Goal: Download file/media

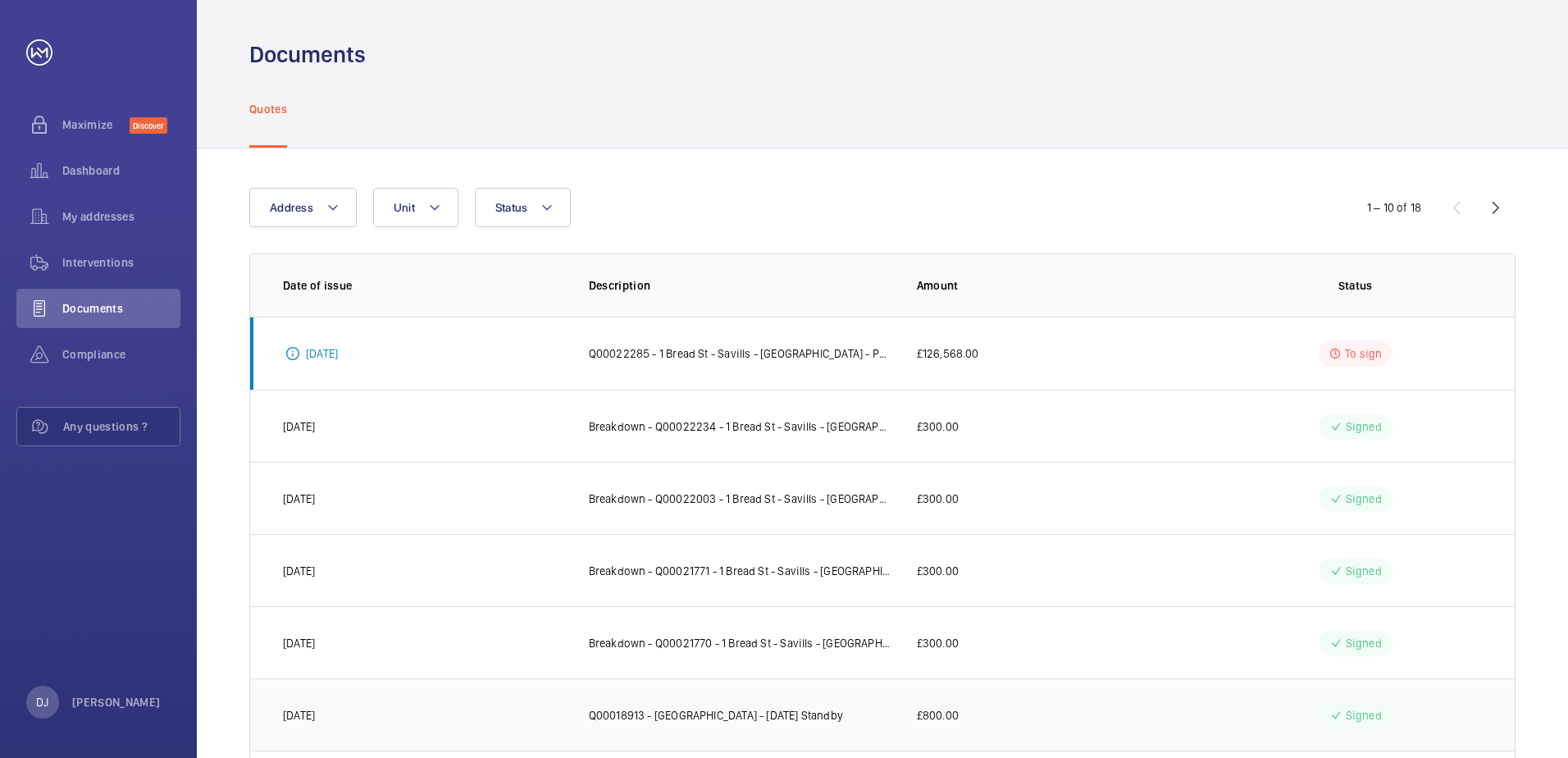
scroll to position [157, 0]
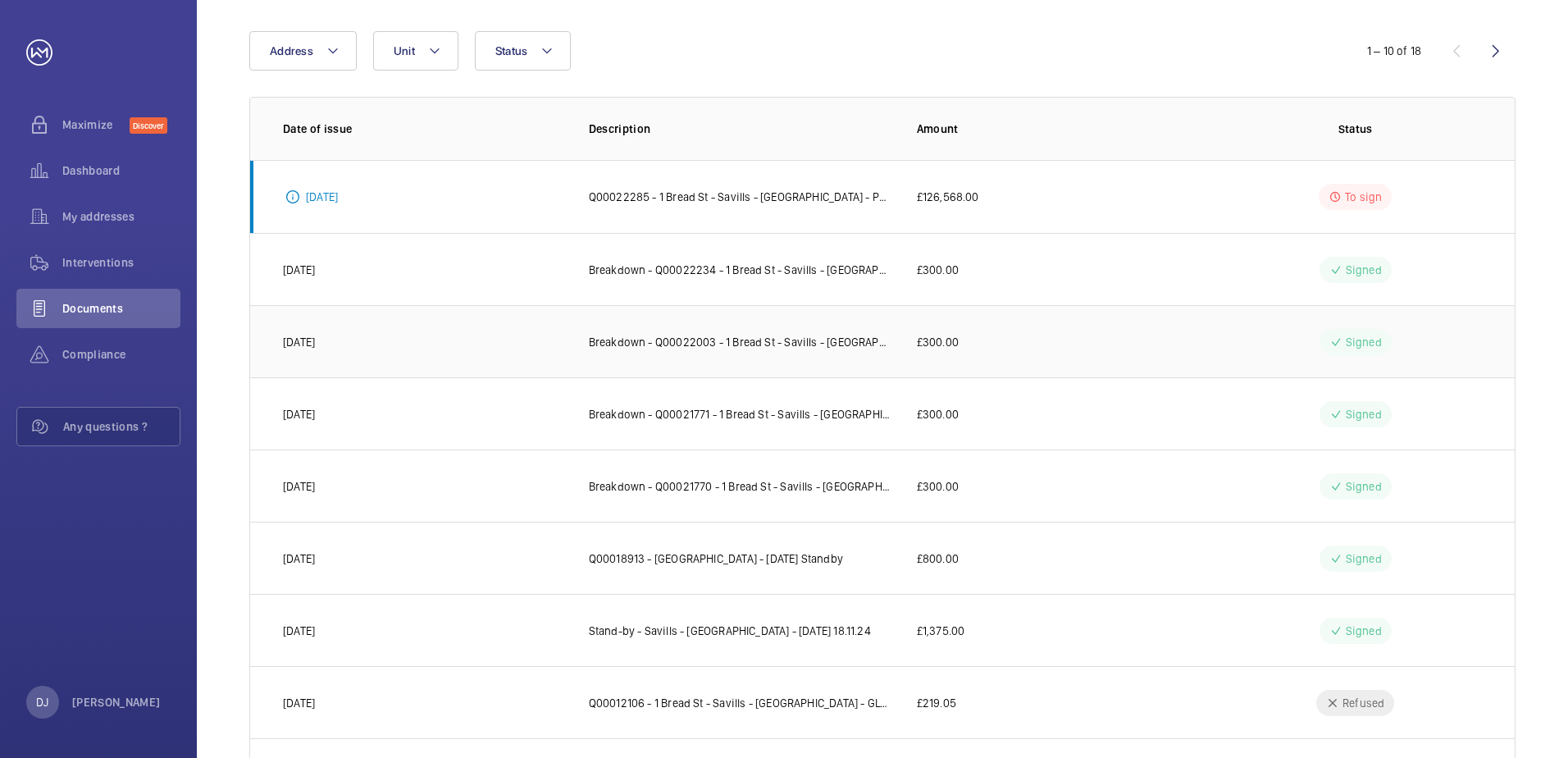
click at [926, 347] on p "£300.00" at bounding box center [937, 341] width 42 height 16
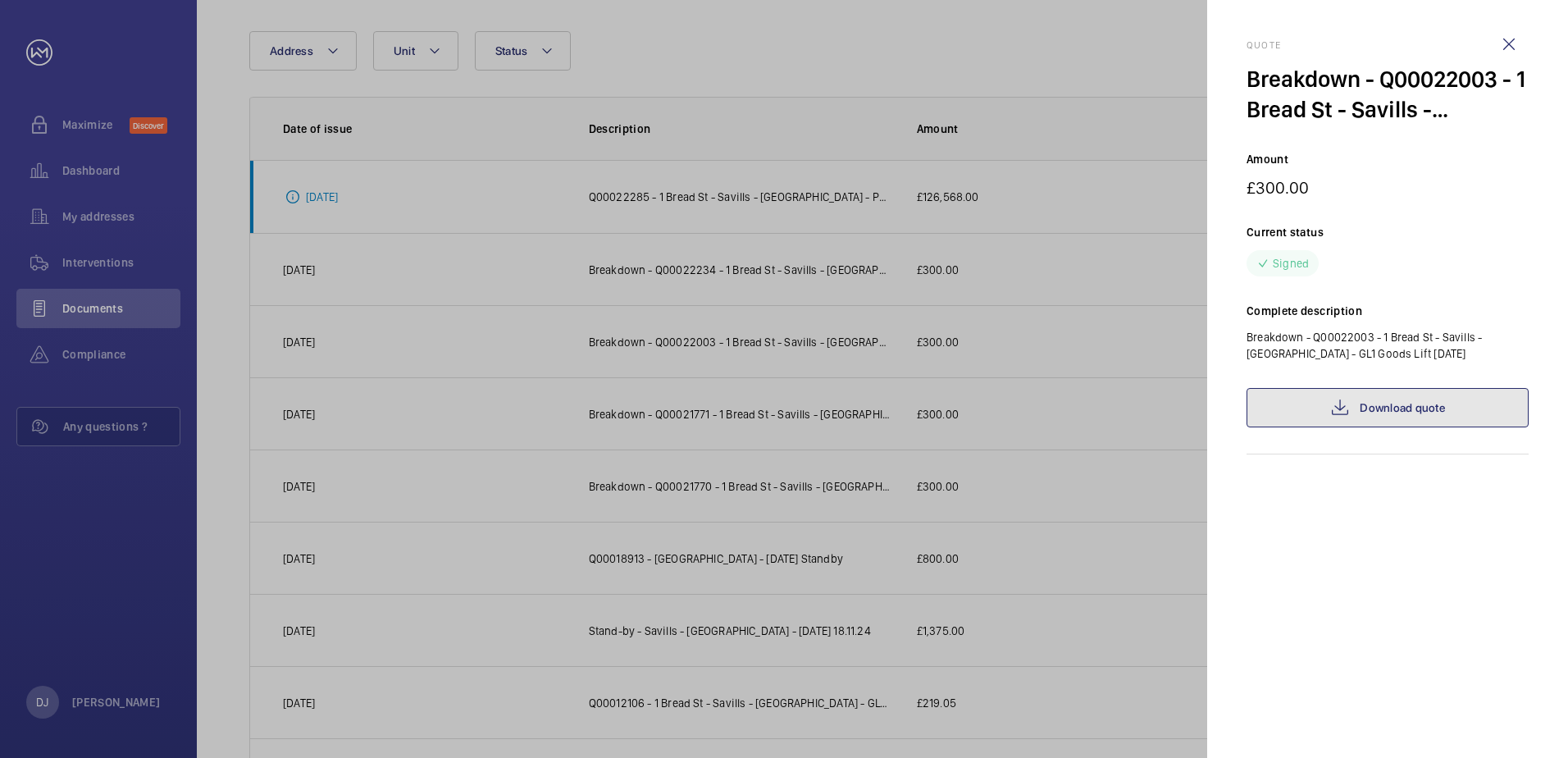
click at [1384, 414] on link "Download quote" at bounding box center [1387, 407] width 282 height 39
click at [1130, 596] on div at bounding box center [784, 379] width 1568 height 758
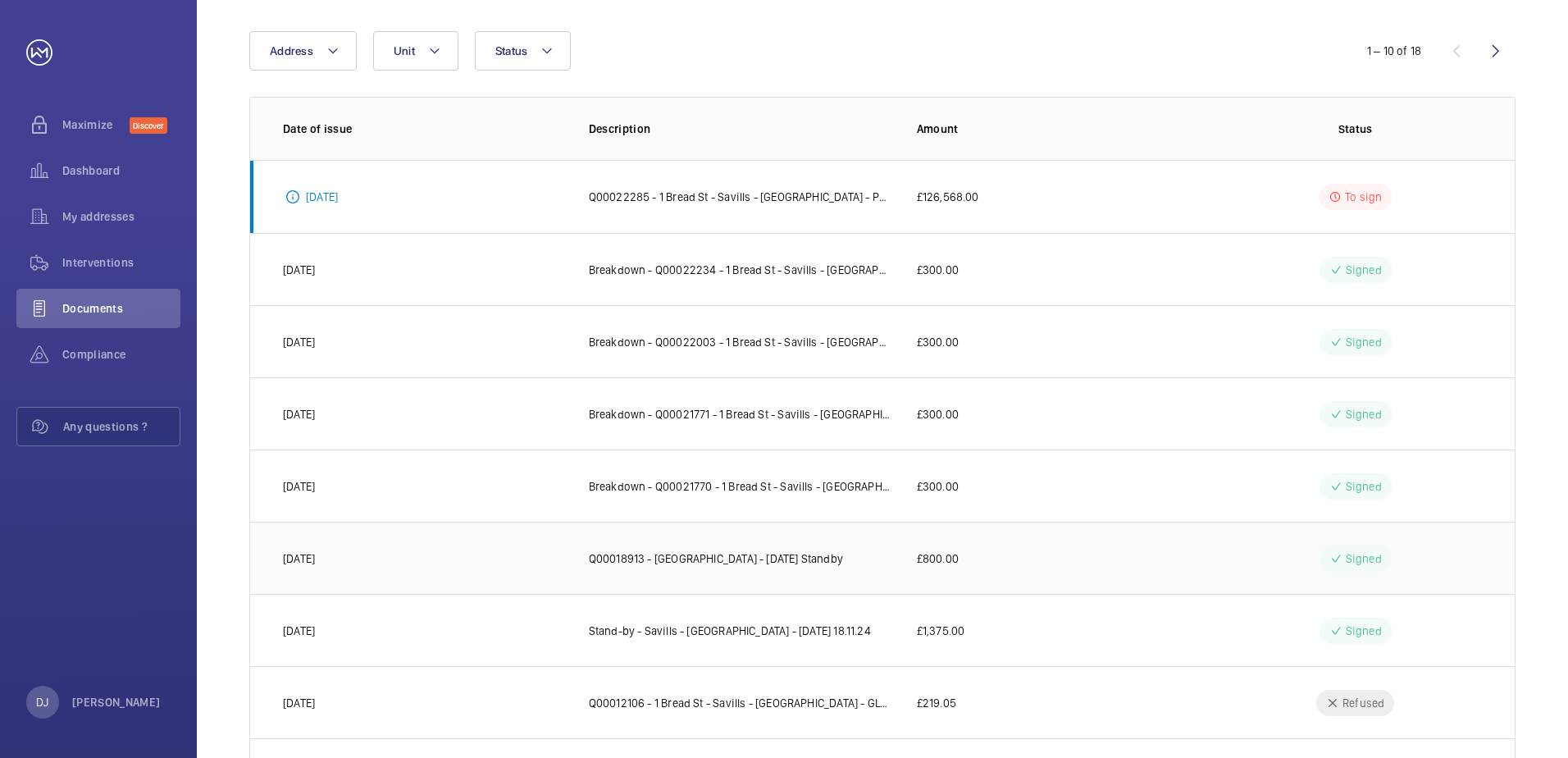
scroll to position [75, 0]
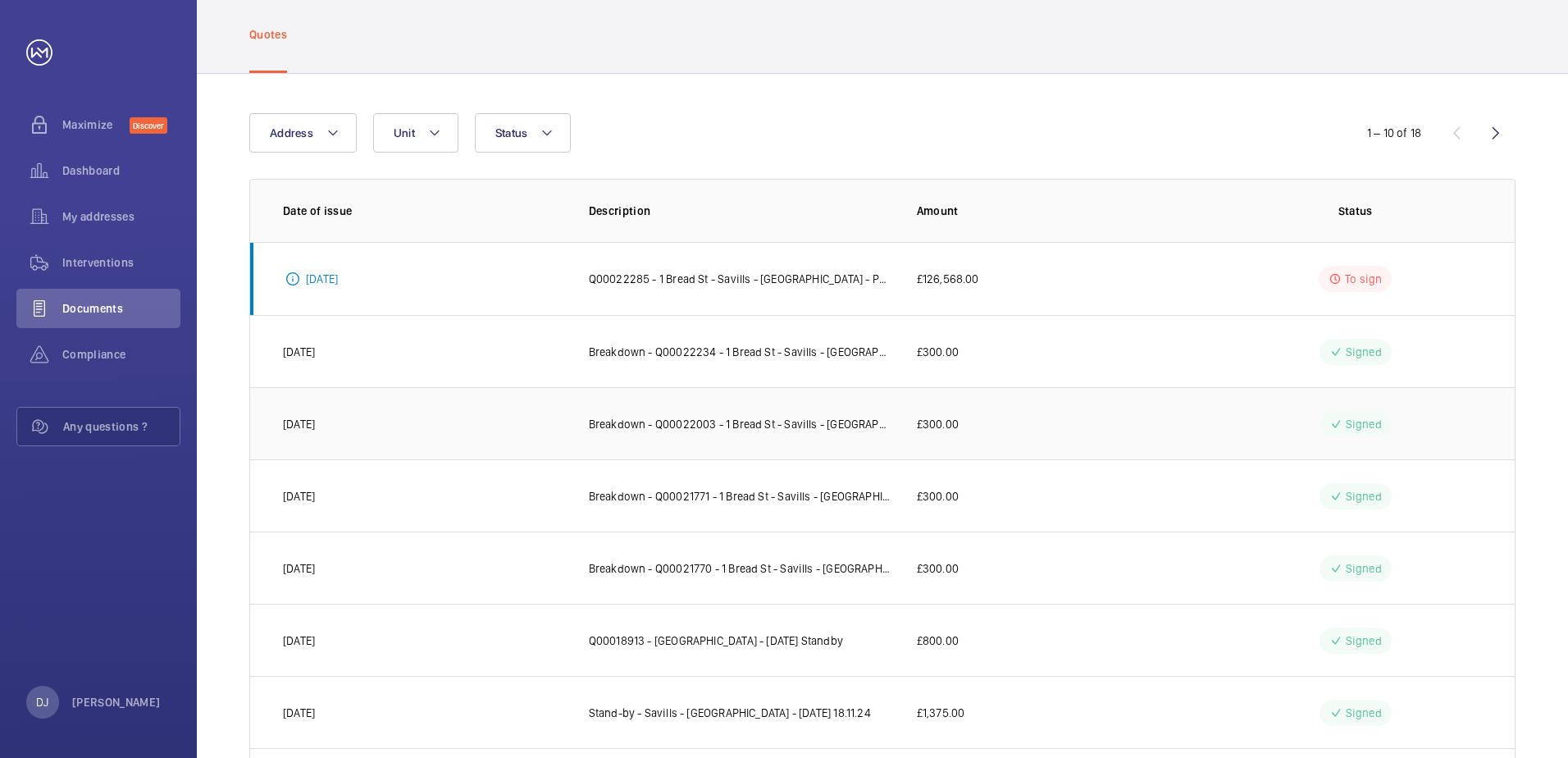
click at [1086, 420] on td "£300.00" at bounding box center [1046, 423] width 312 height 73
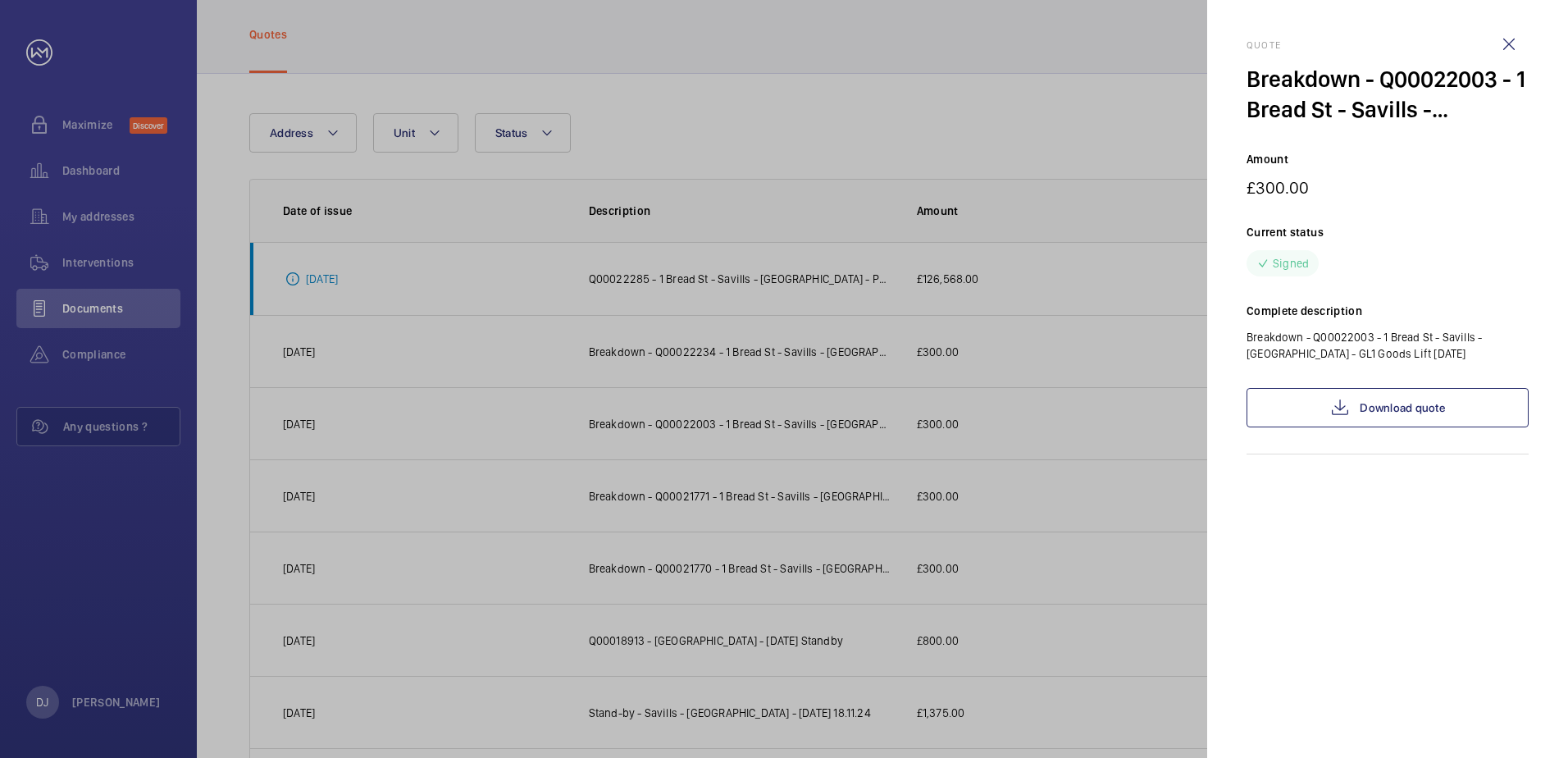
click at [928, 478] on div at bounding box center [784, 379] width 1568 height 758
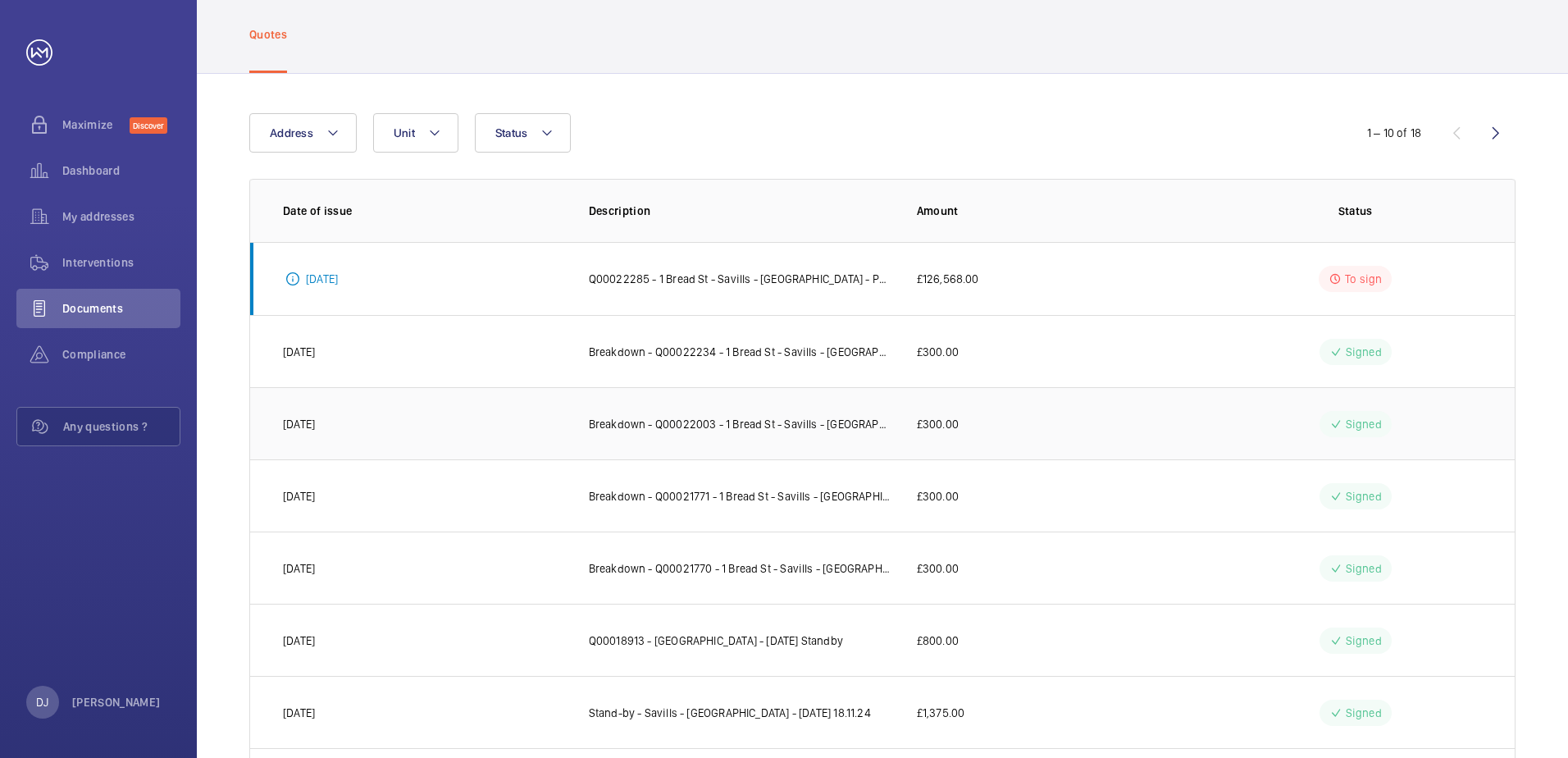
click at [937, 417] on p "£300.00" at bounding box center [937, 423] width 42 height 16
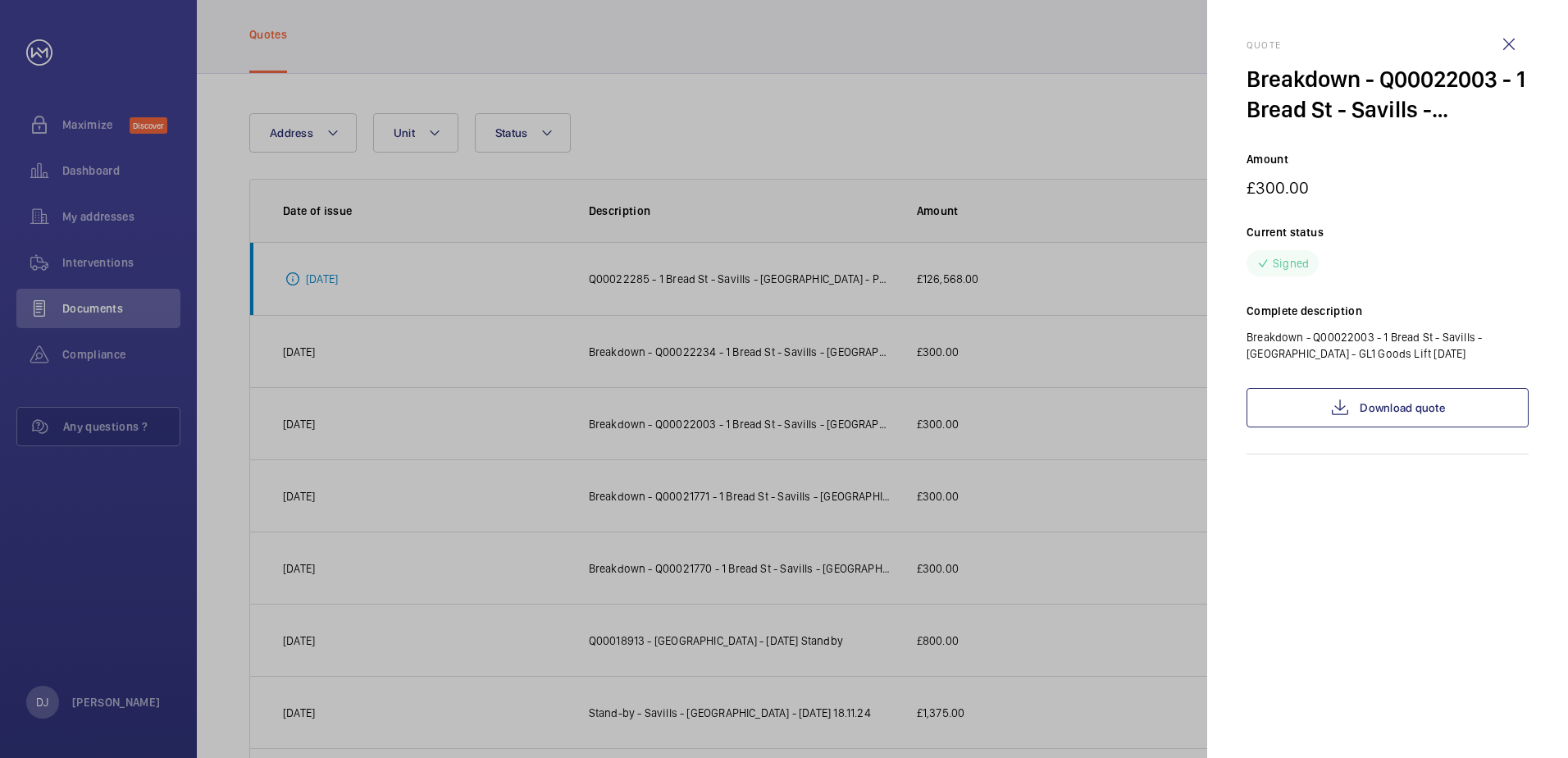
click at [894, 430] on div at bounding box center [784, 379] width 1568 height 758
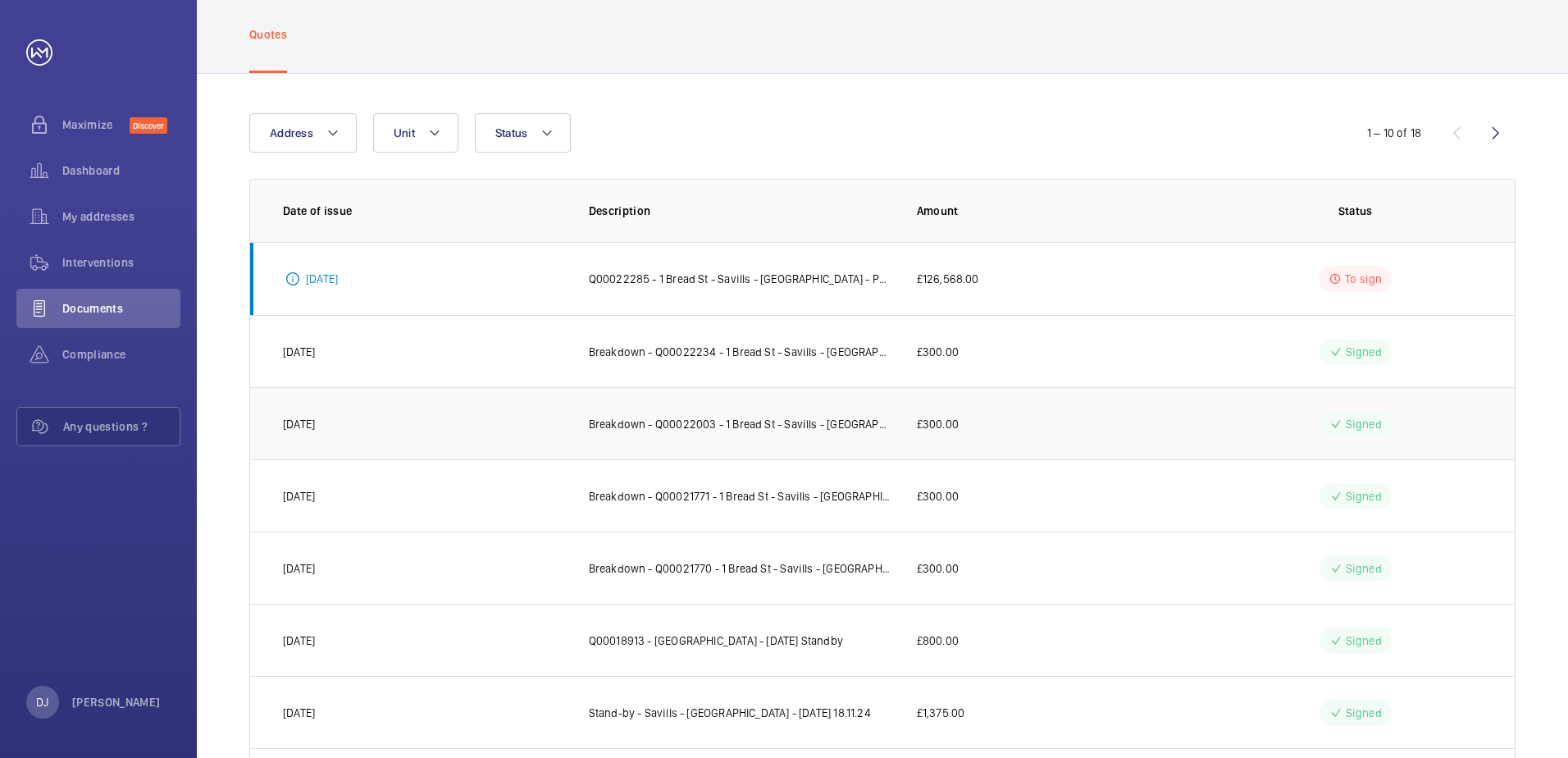
click at [981, 414] on td "£300.00" at bounding box center [1046, 423] width 312 height 73
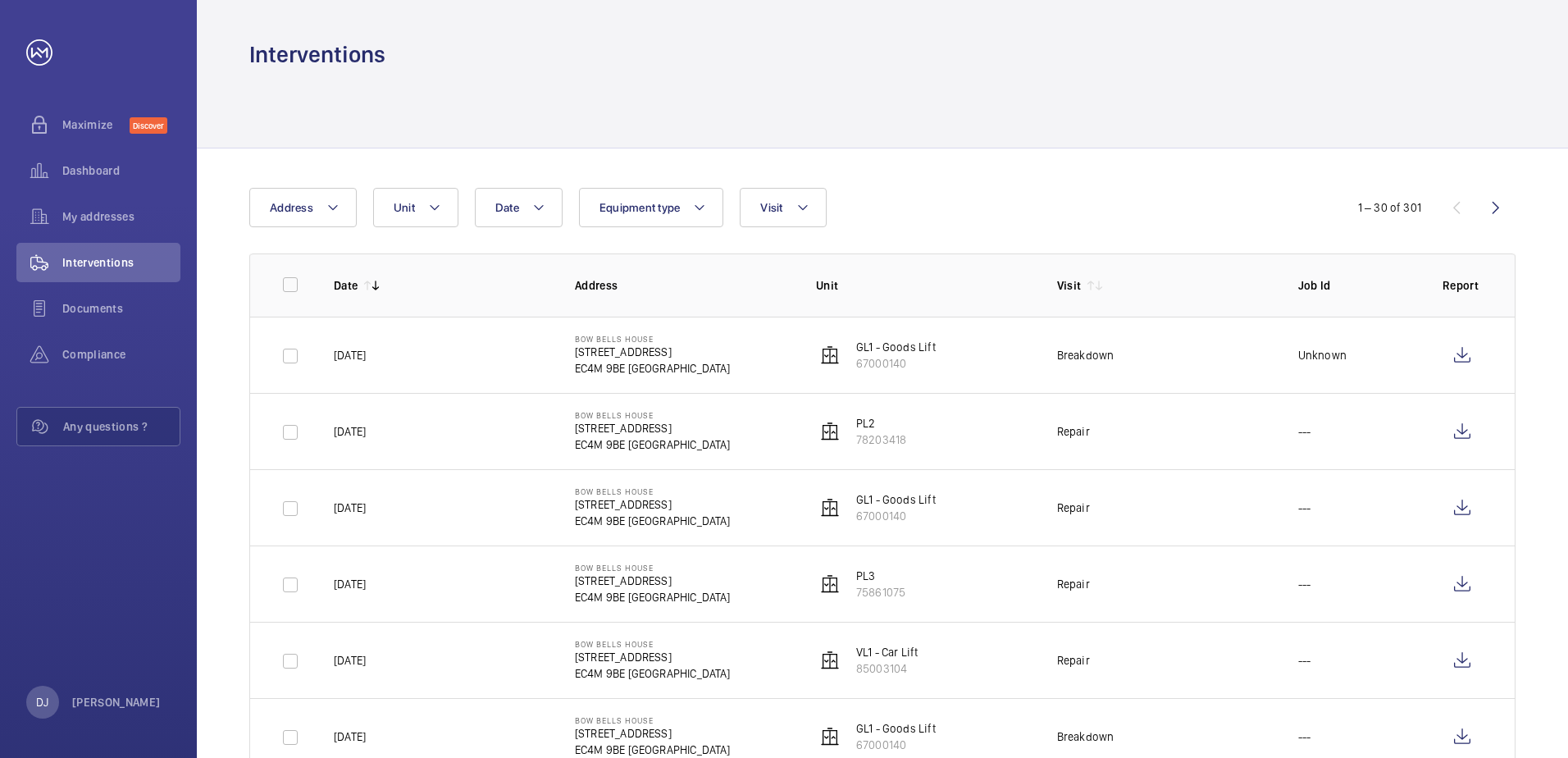
scroll to position [1477, 0]
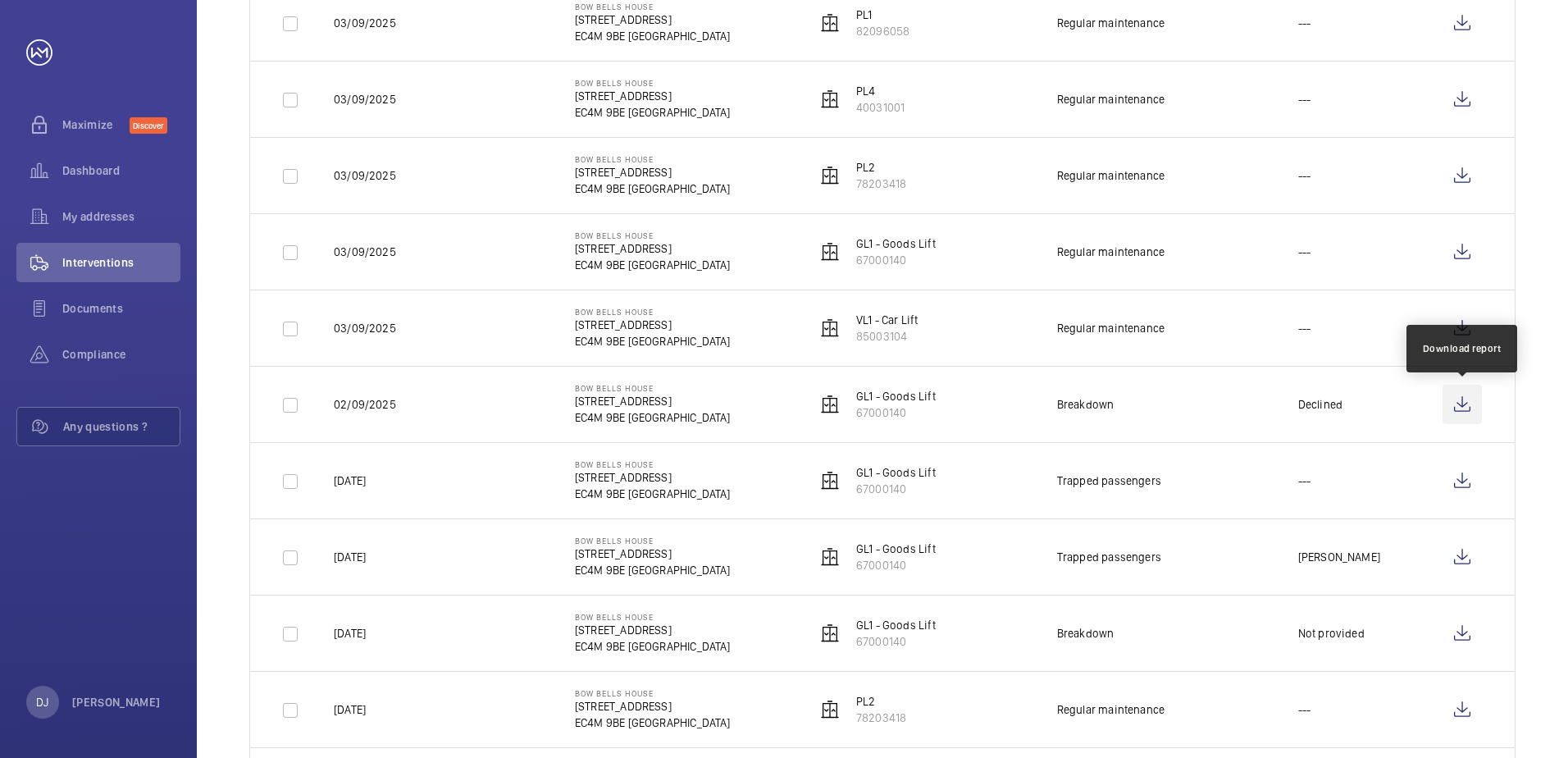
click at [1460, 401] on wm-front-icon-button at bounding box center [1462, 404] width 39 height 39
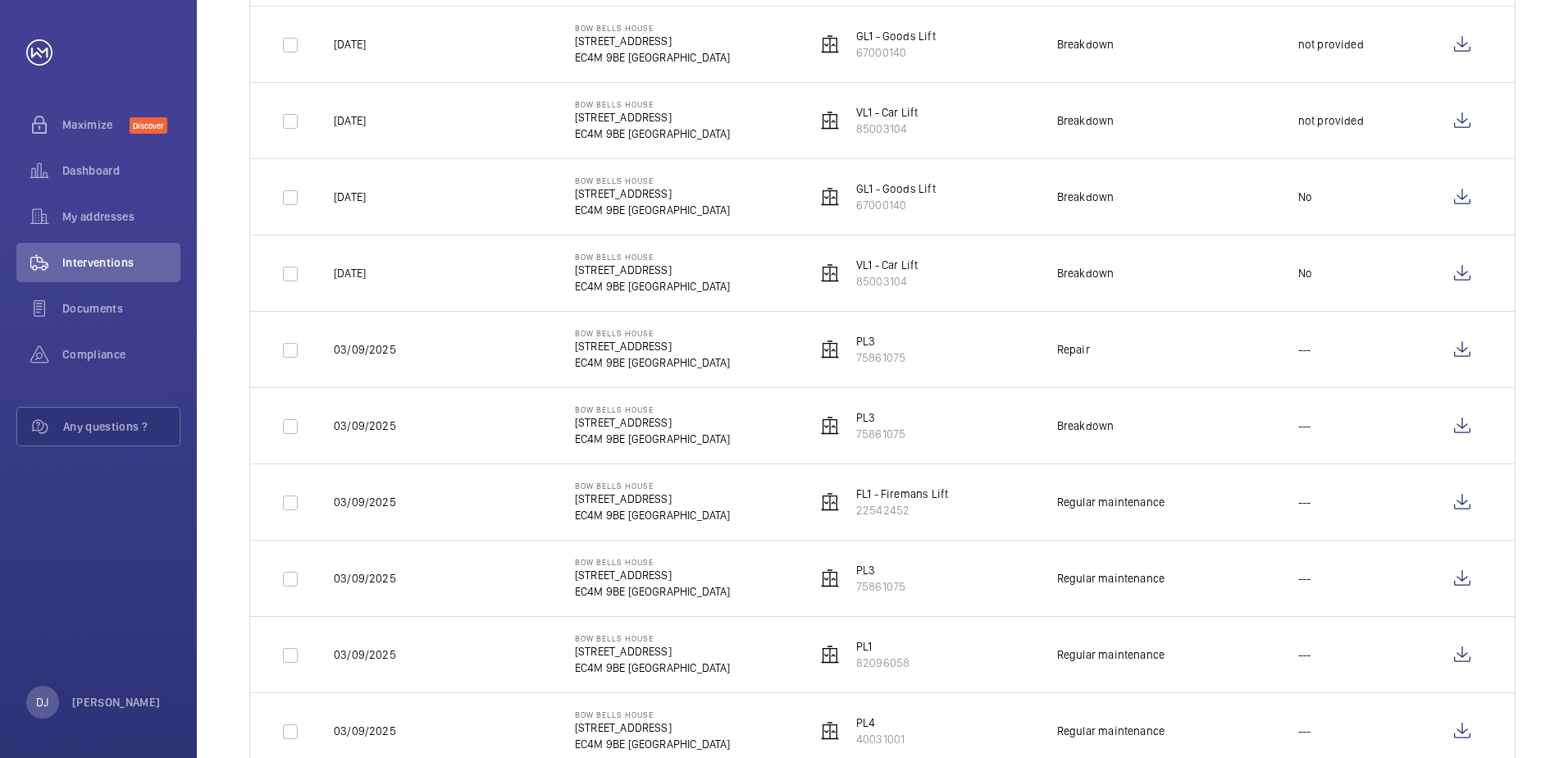
scroll to position [820, 0]
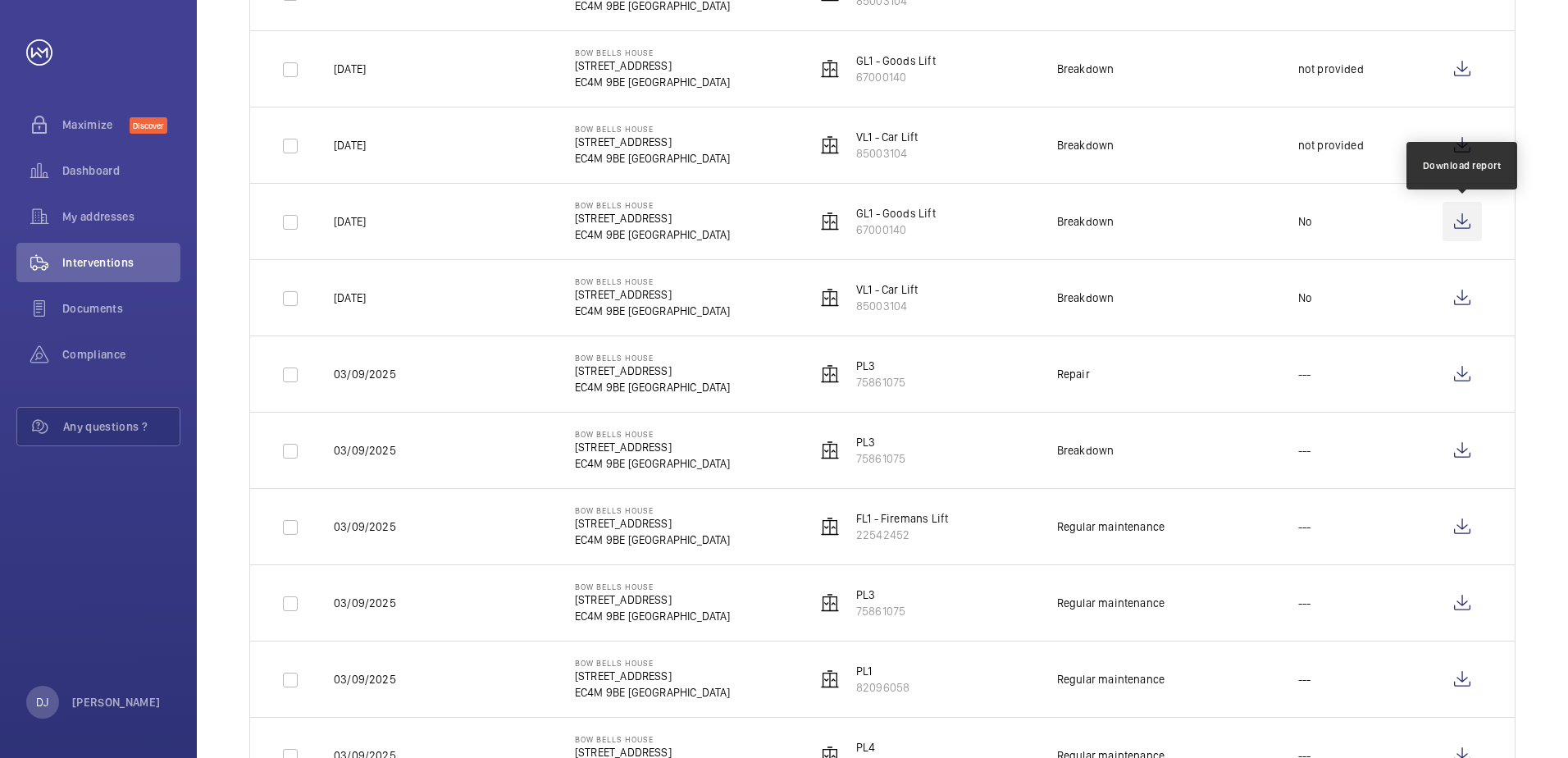
click at [1464, 221] on wm-front-icon-button at bounding box center [1462, 221] width 39 height 39
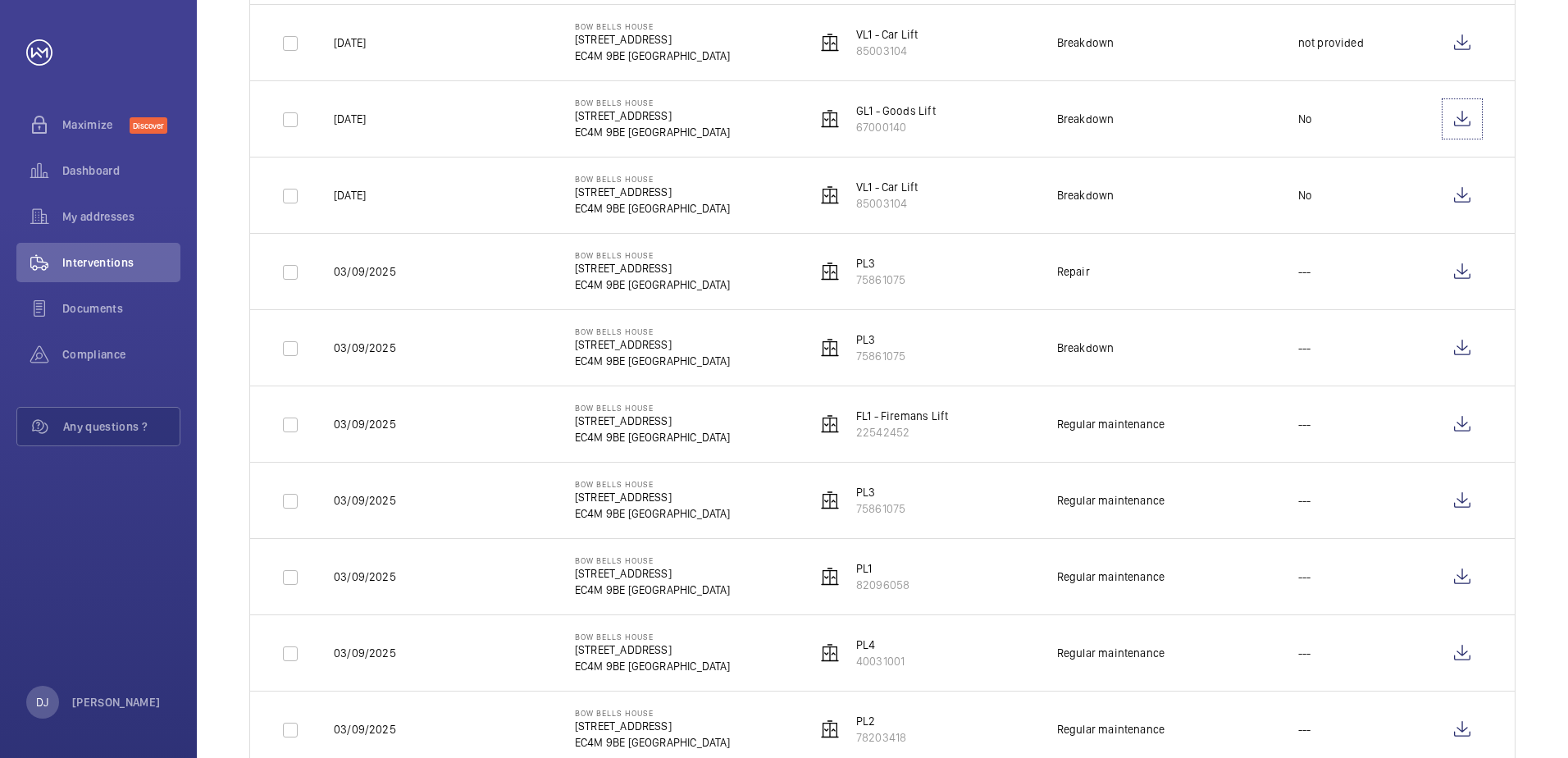
scroll to position [902, 0]
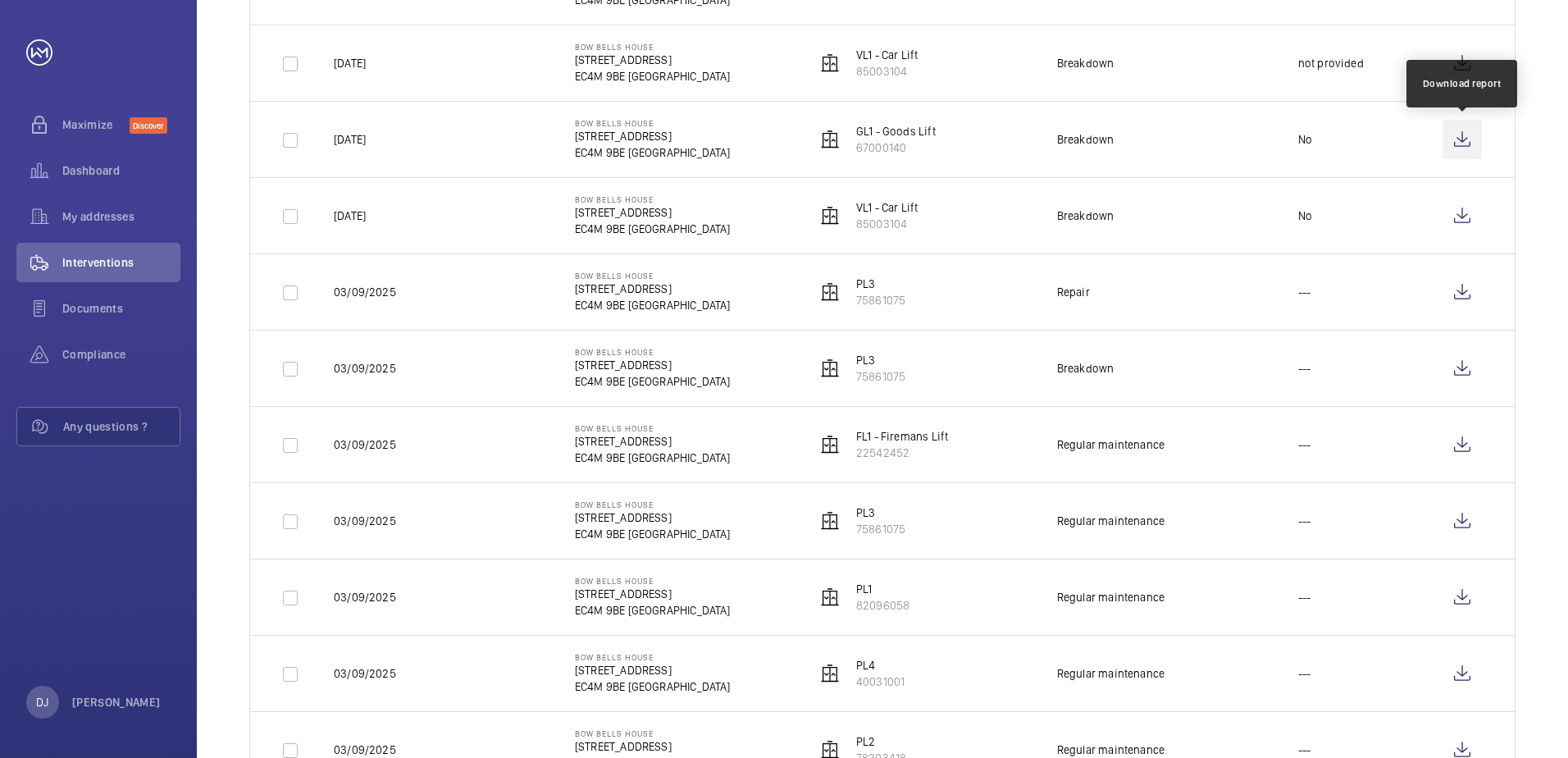
click at [1471, 121] on wm-front-icon-button at bounding box center [1462, 139] width 39 height 39
click at [1454, 63] on wm-front-icon-button at bounding box center [1462, 62] width 39 height 39
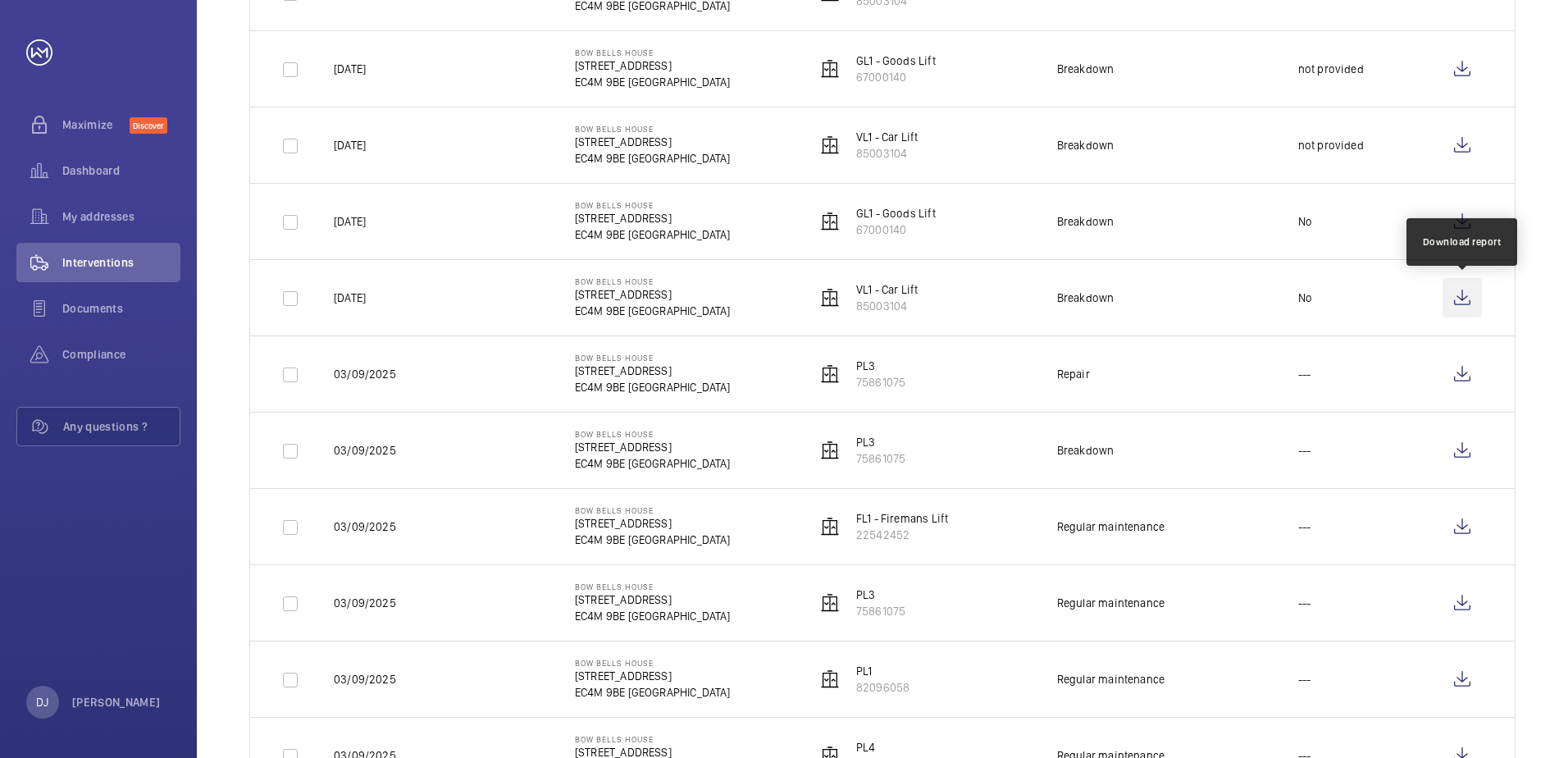
click at [1459, 297] on wm-front-icon-button at bounding box center [1462, 297] width 39 height 39
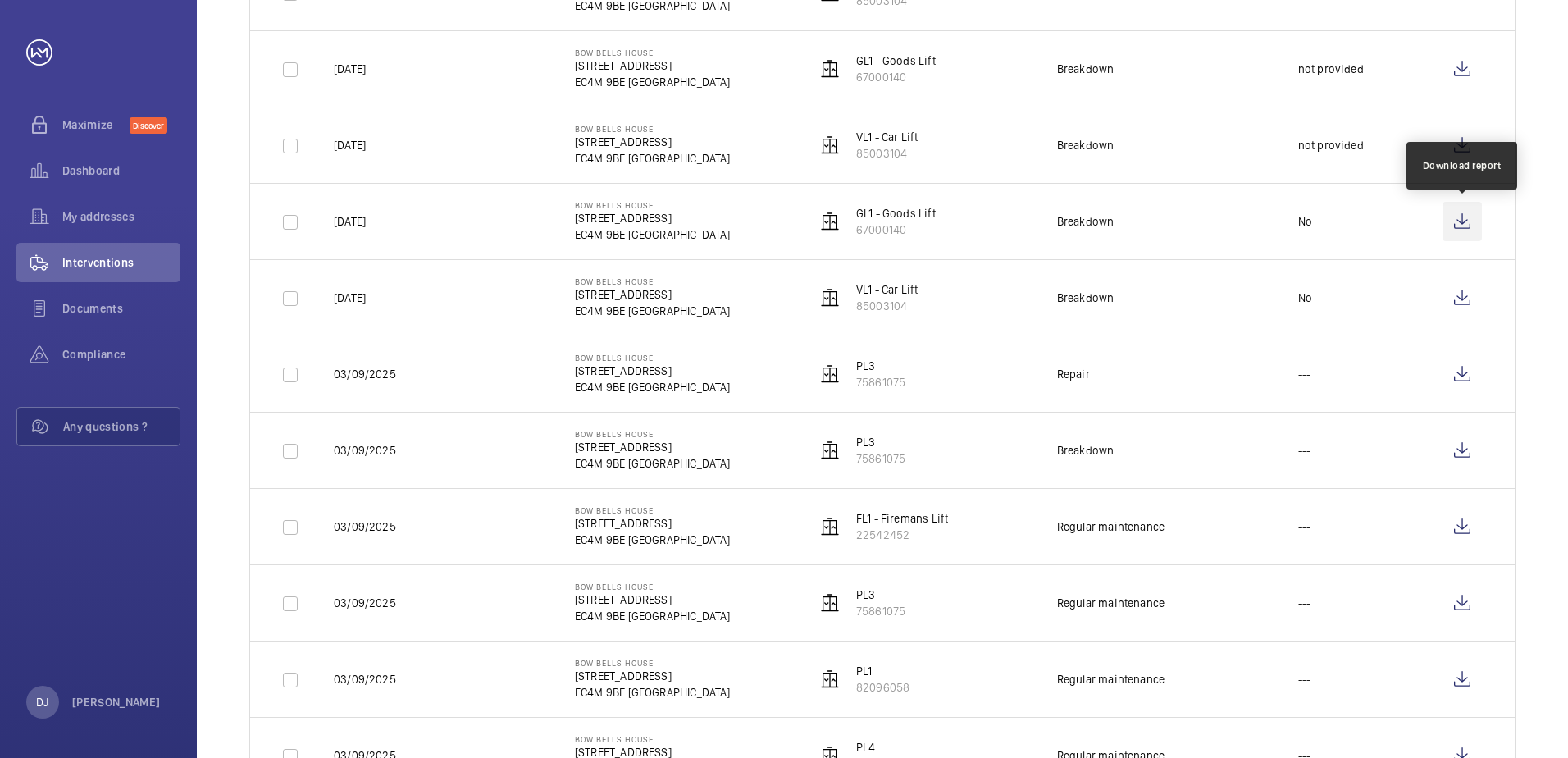
click at [1465, 223] on wm-front-icon-button at bounding box center [1462, 221] width 39 height 39
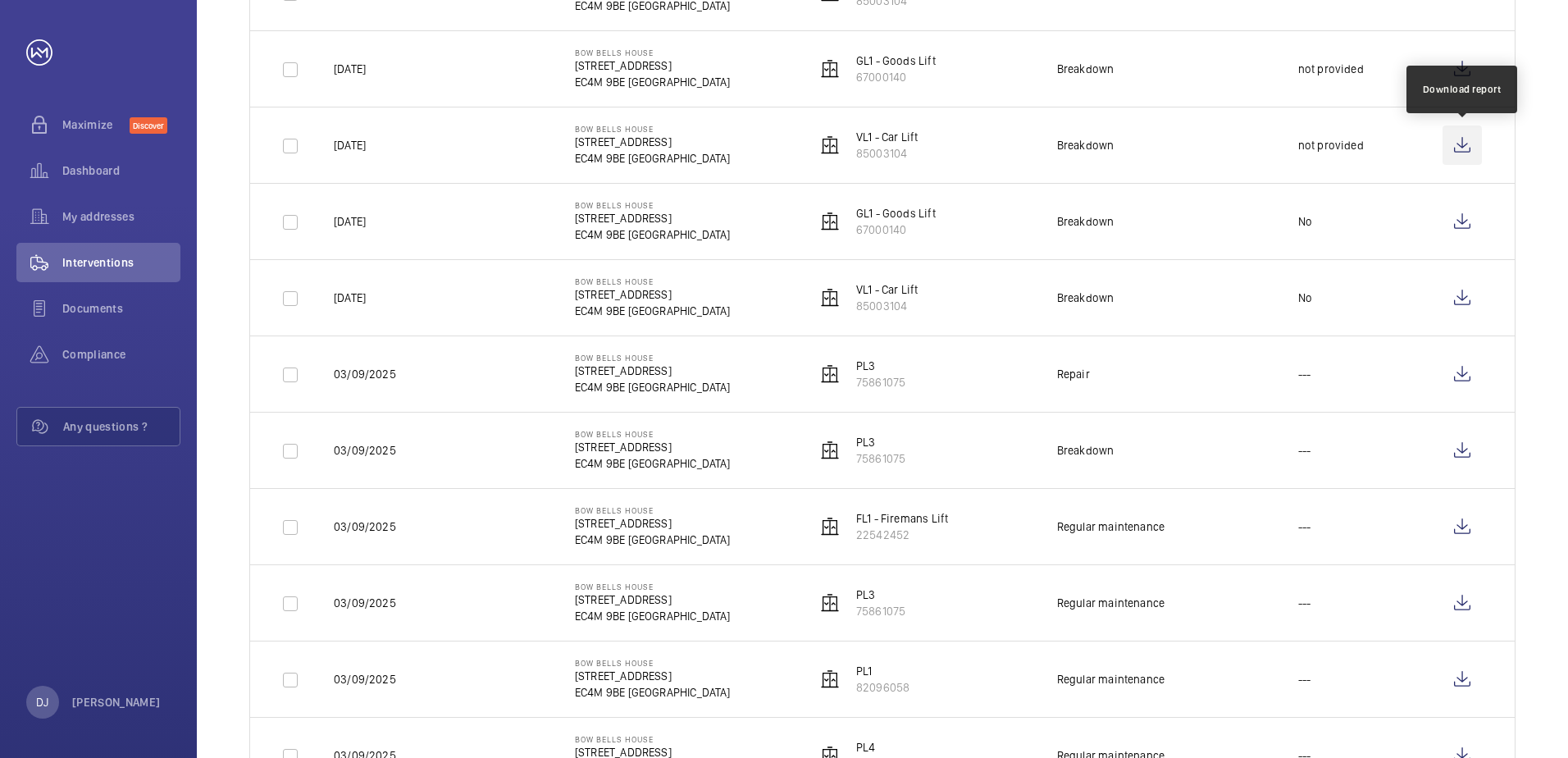
click at [1450, 142] on wm-front-icon-button at bounding box center [1462, 144] width 39 height 39
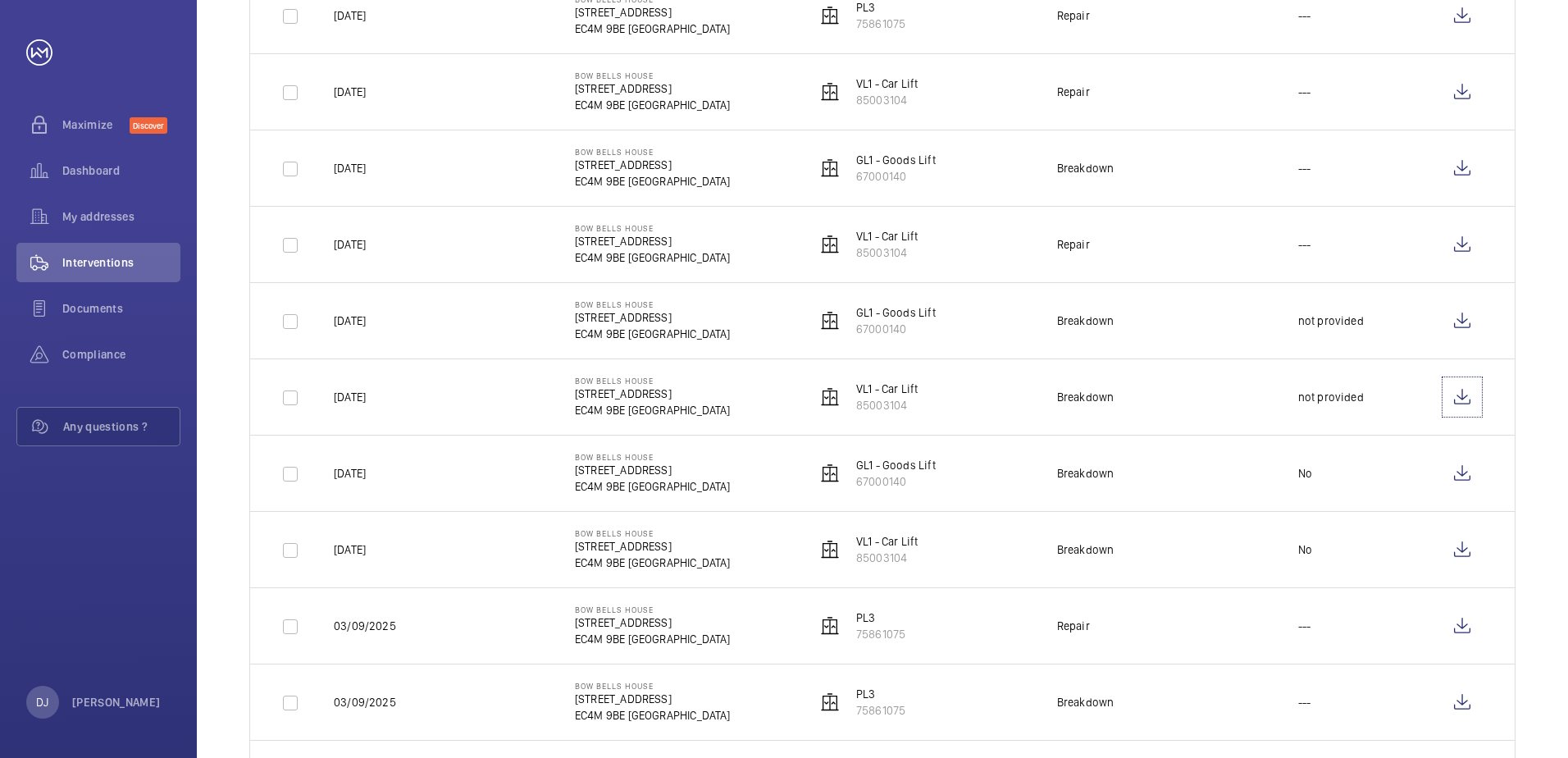
scroll to position [492, 0]
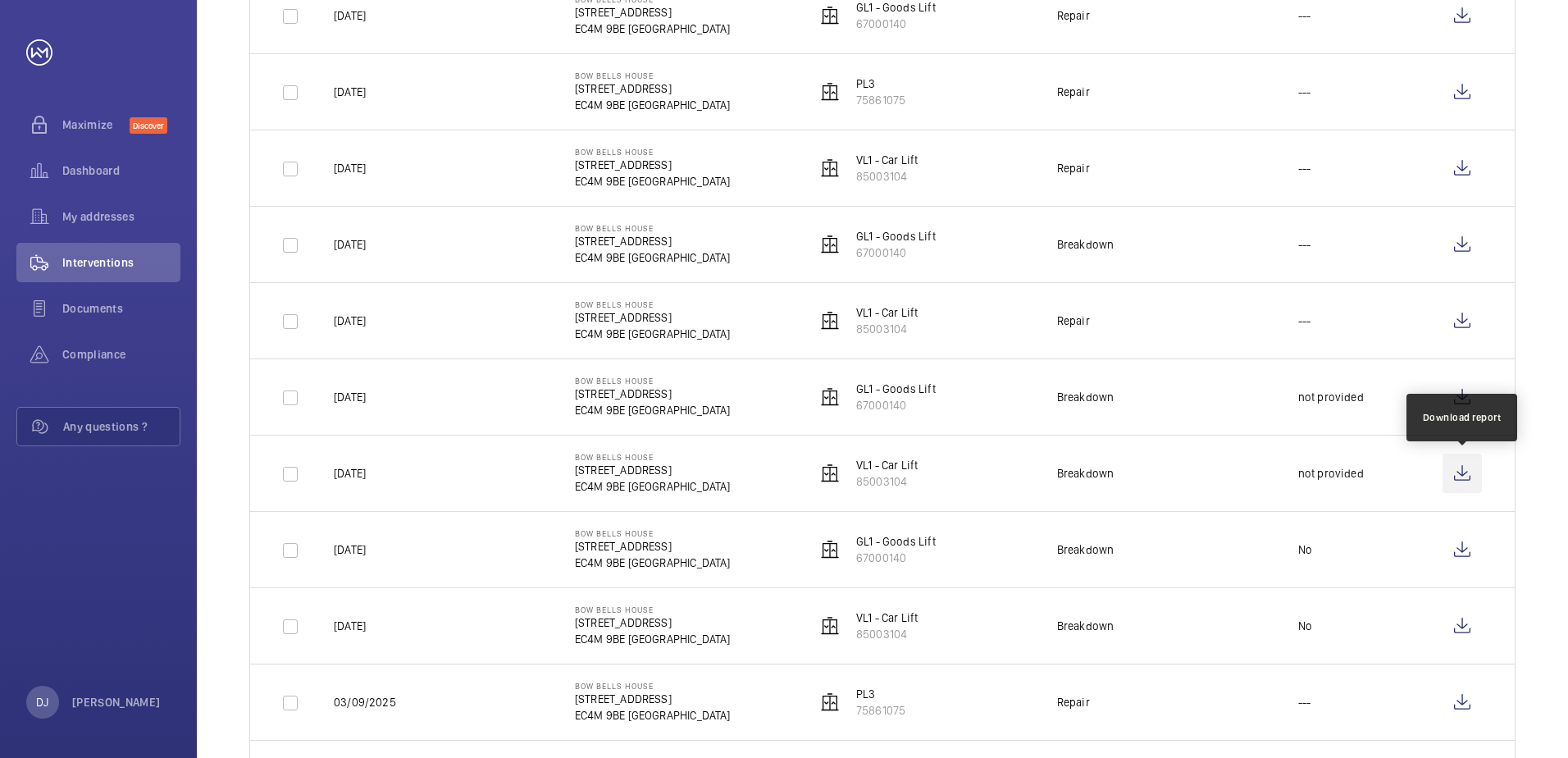
click at [1462, 475] on wm-front-icon-button at bounding box center [1462, 473] width 39 height 39
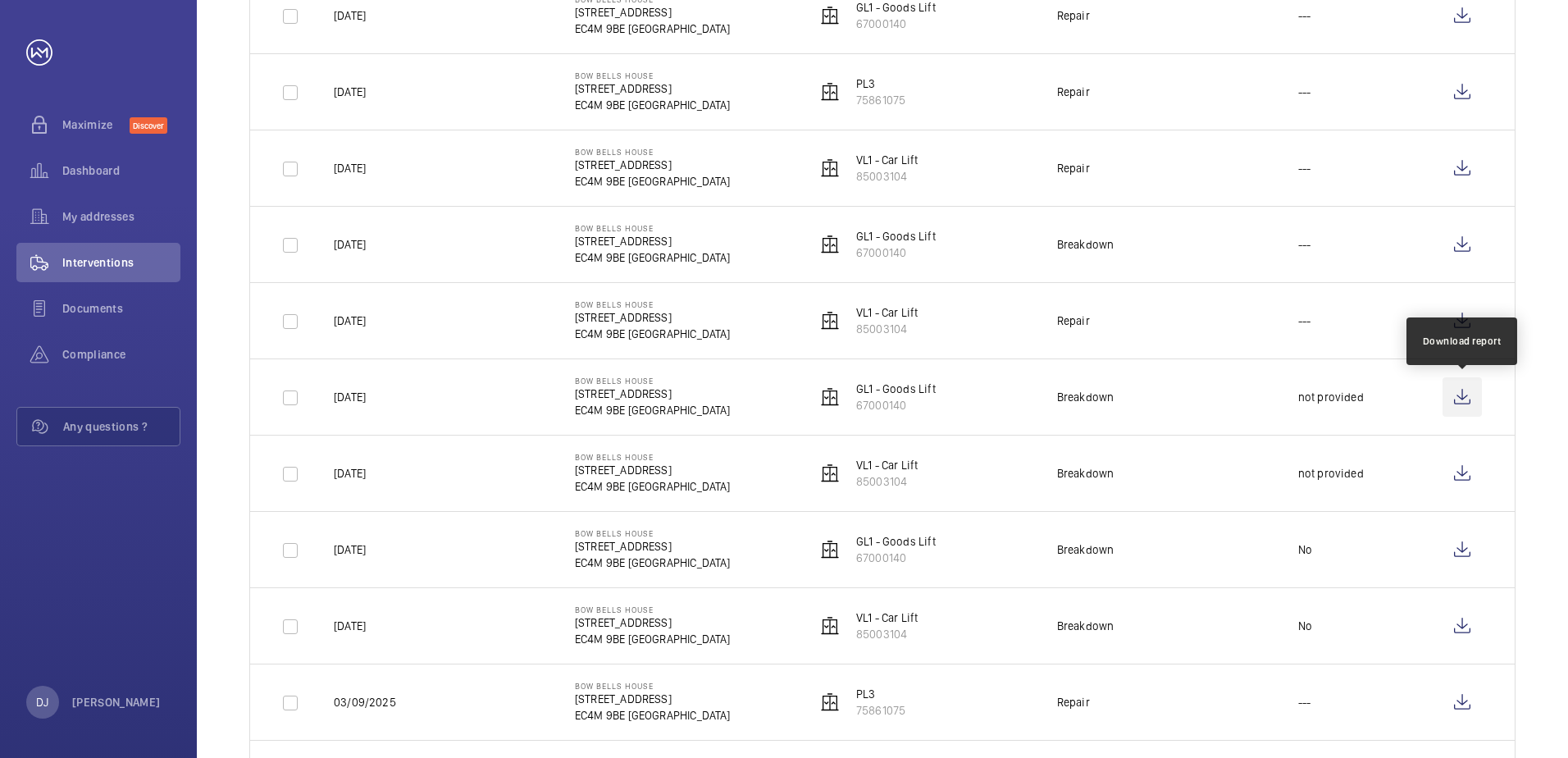
click at [1456, 395] on wm-front-icon-button at bounding box center [1462, 397] width 39 height 39
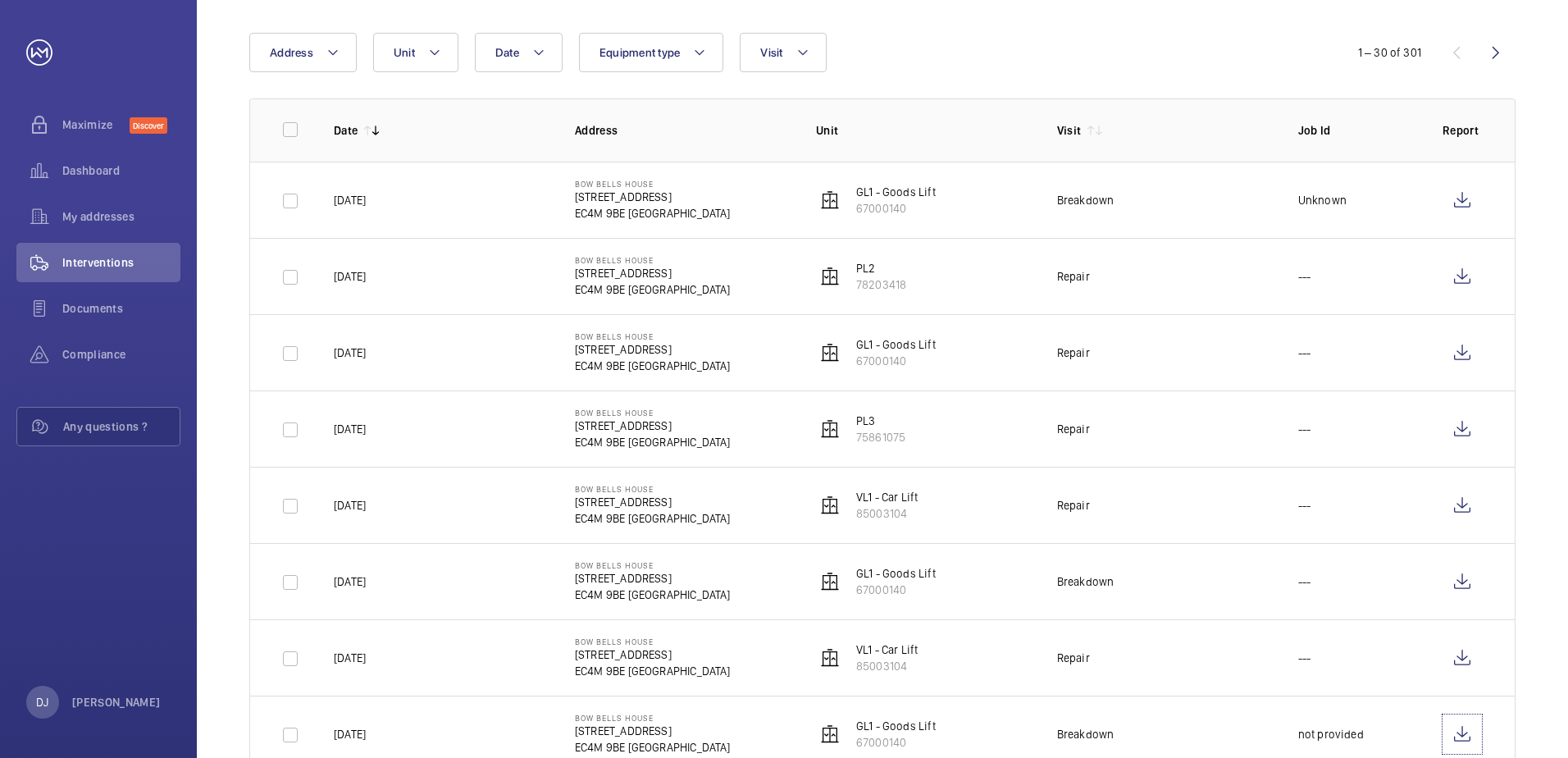
scroll to position [0, 0]
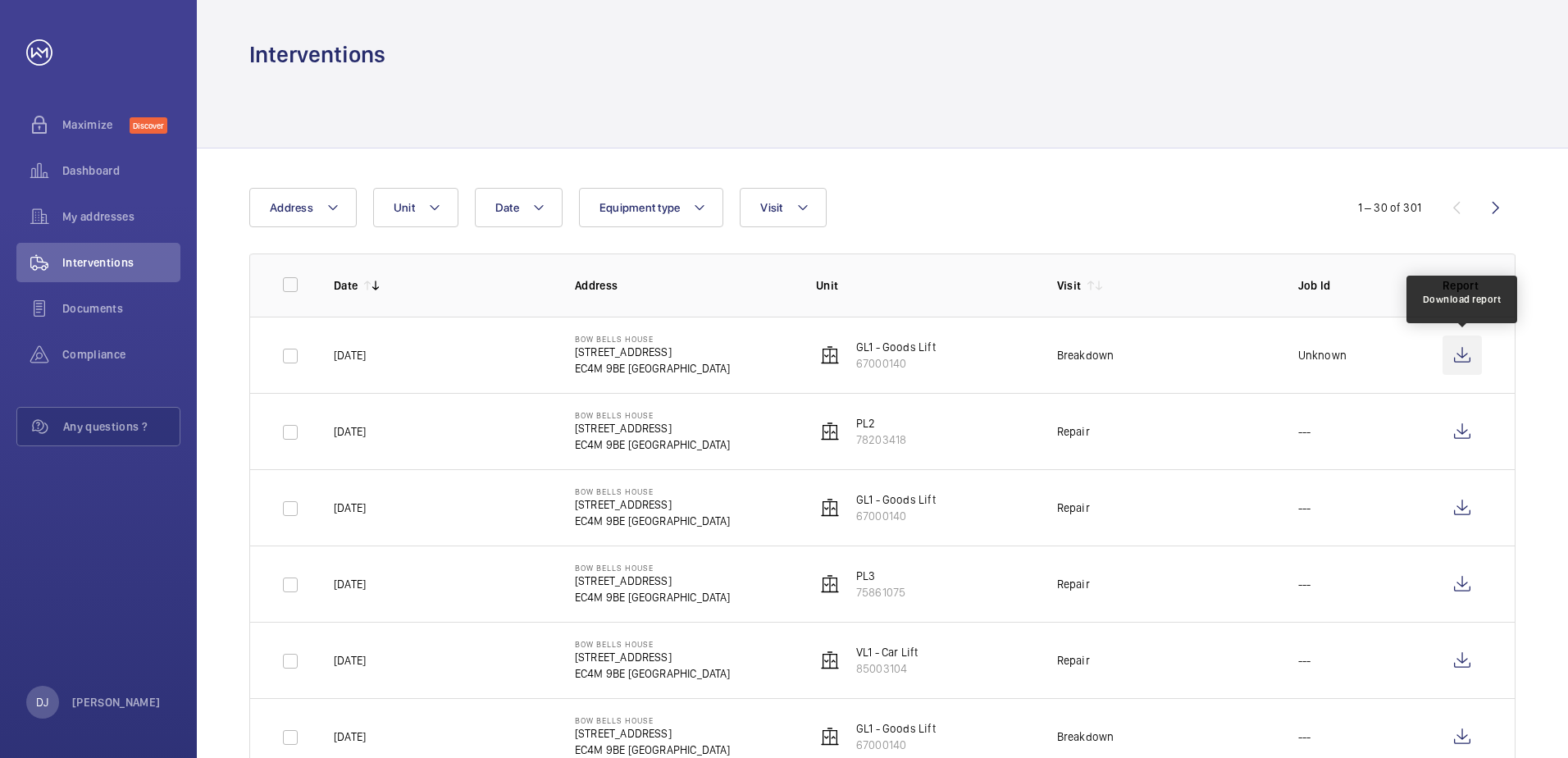
click at [1462, 361] on wm-front-icon-button at bounding box center [1462, 355] width 39 height 39
